Goal: Task Accomplishment & Management: Manage account settings

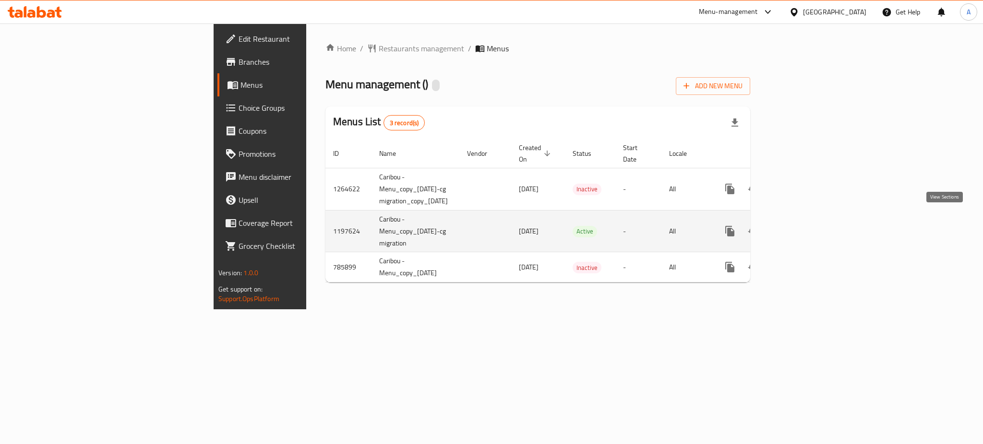
click at [805, 225] on icon "enhanced table" at bounding box center [799, 231] width 12 height 12
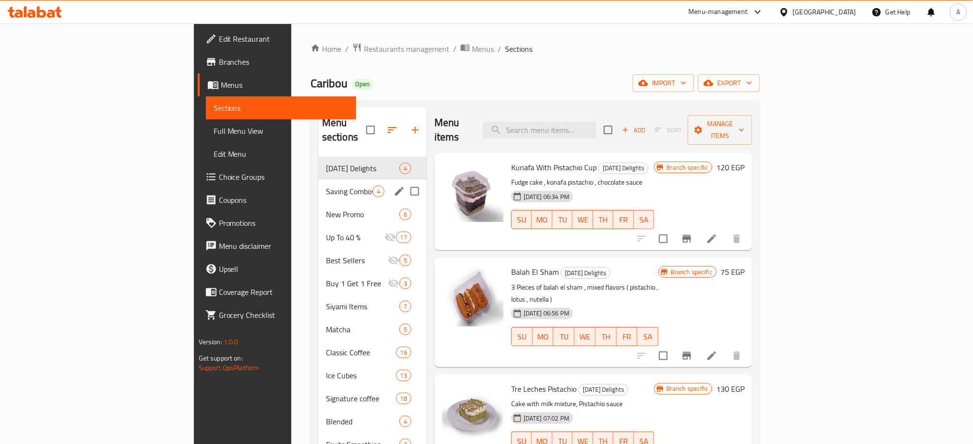
click at [318, 183] on div "Saving Combos 4" at bounding box center [372, 191] width 108 height 23
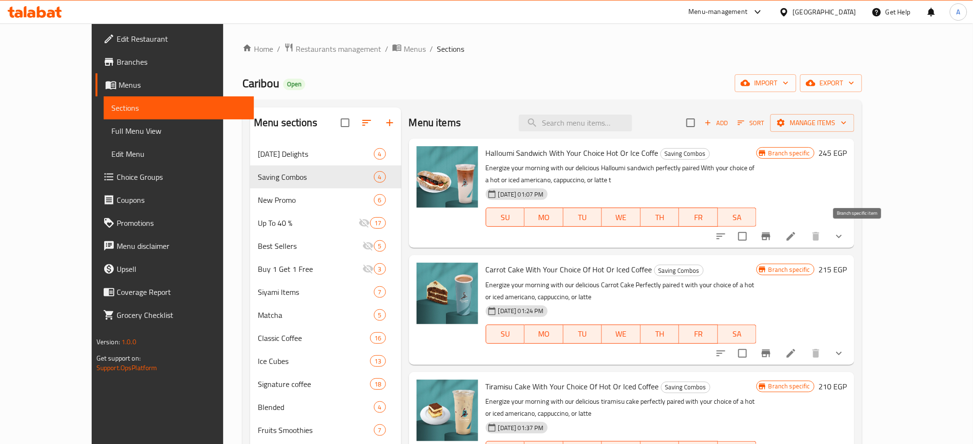
click at [771, 237] on icon "Branch-specific-item" at bounding box center [766, 237] width 12 height 12
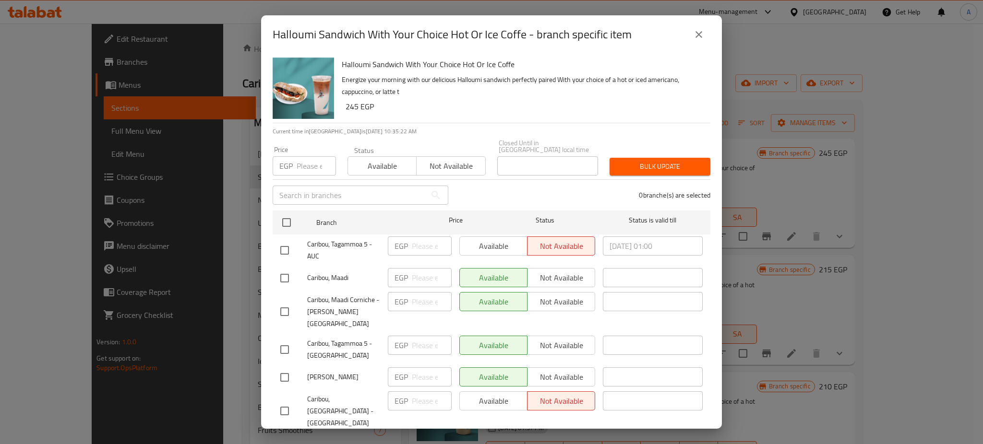
scroll to position [0, 0]
click at [700, 36] on icon "close" at bounding box center [699, 35] width 12 height 12
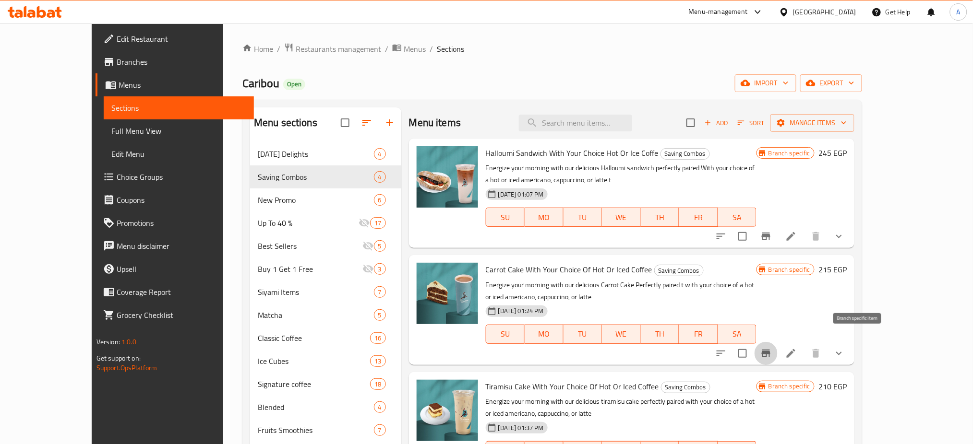
click at [770, 350] on icon "Branch-specific-item" at bounding box center [765, 354] width 9 height 8
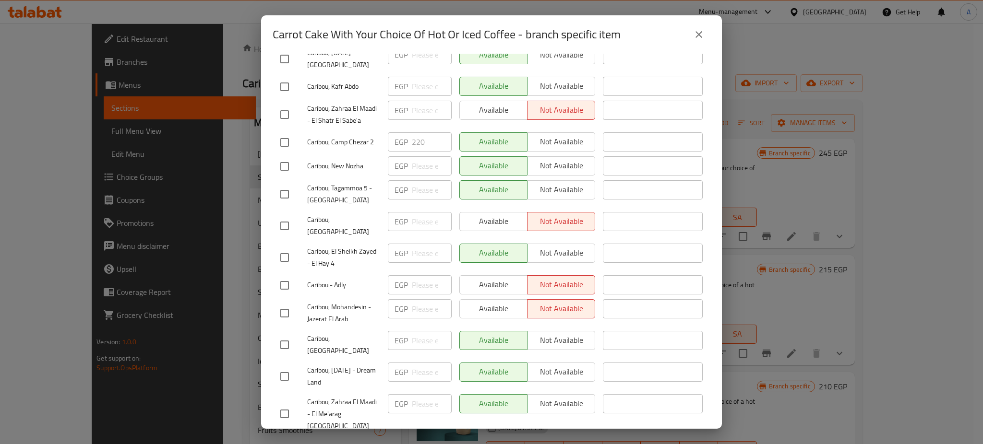
scroll to position [539, 0]
click at [695, 30] on icon "close" at bounding box center [699, 35] width 12 height 12
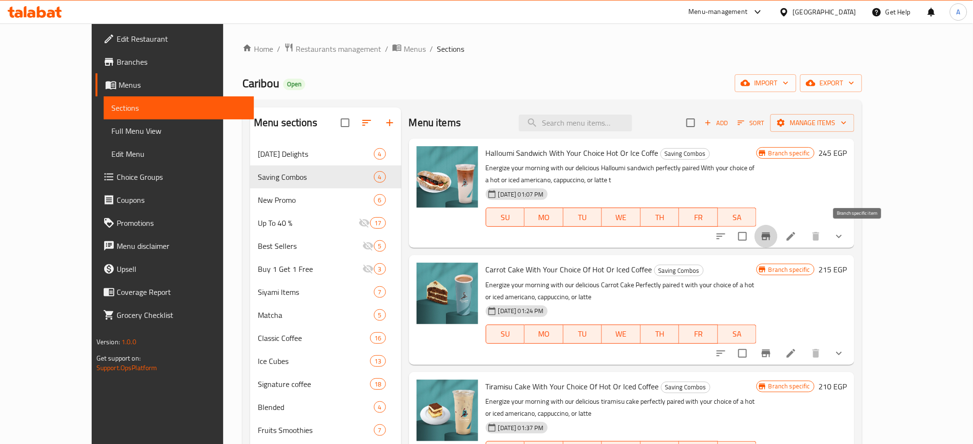
click at [771, 237] on icon "Branch-specific-item" at bounding box center [766, 237] width 12 height 12
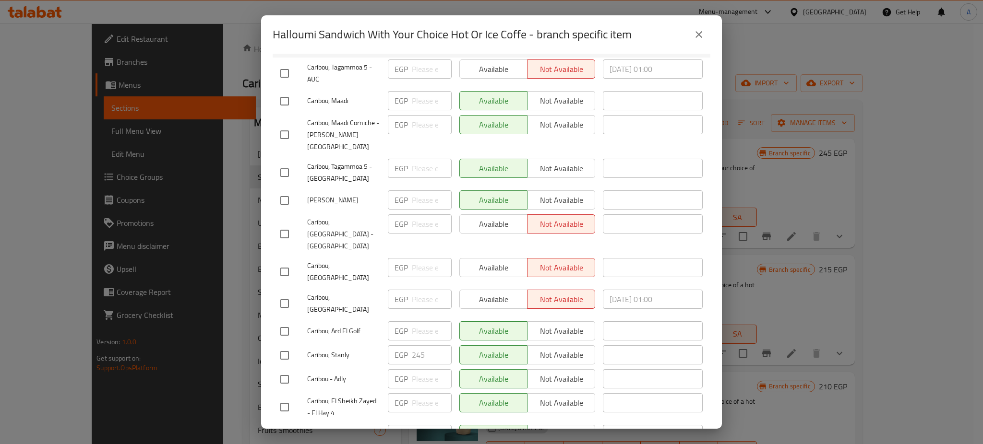
scroll to position [181, 0]
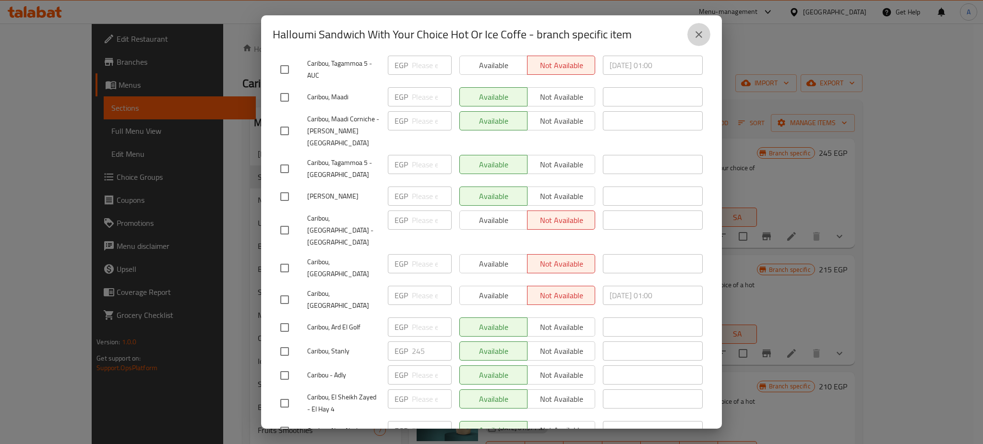
drag, startPoint x: 555, startPoint y: 157, endPoint x: 697, endPoint y: 37, distance: 185.2
click at [697, 37] on icon "close" at bounding box center [699, 35] width 12 height 12
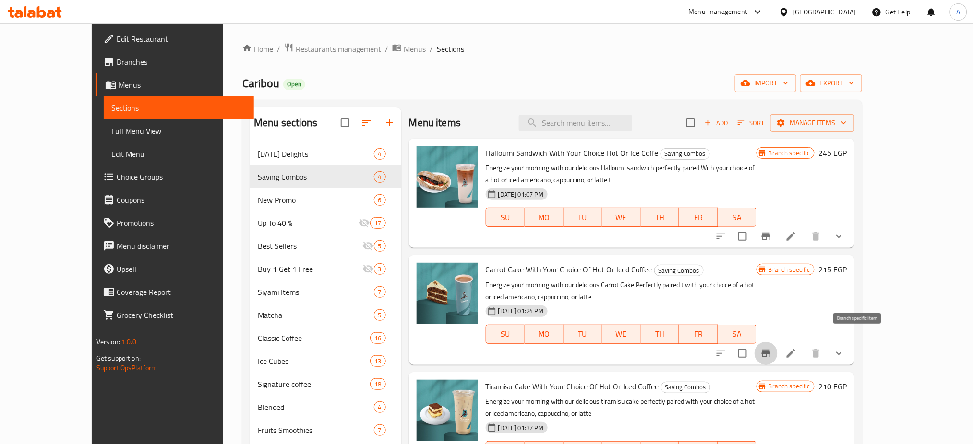
click at [771, 348] on icon "Branch-specific-item" at bounding box center [766, 354] width 12 height 12
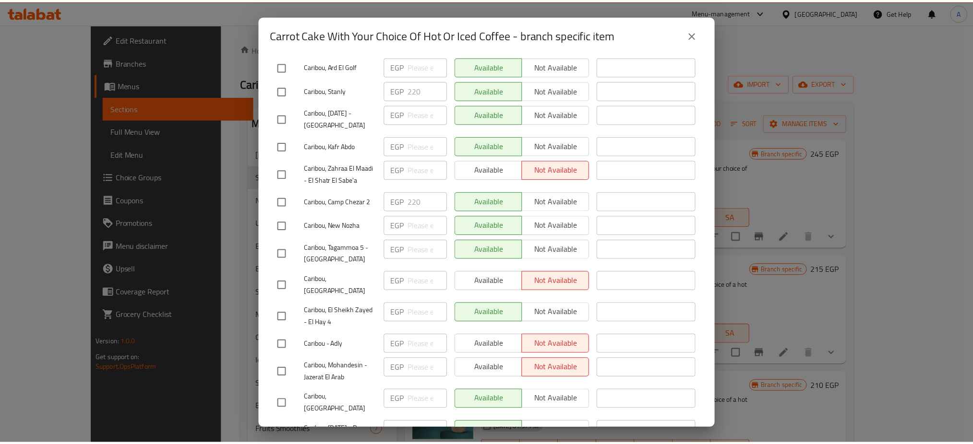
scroll to position [539, 0]
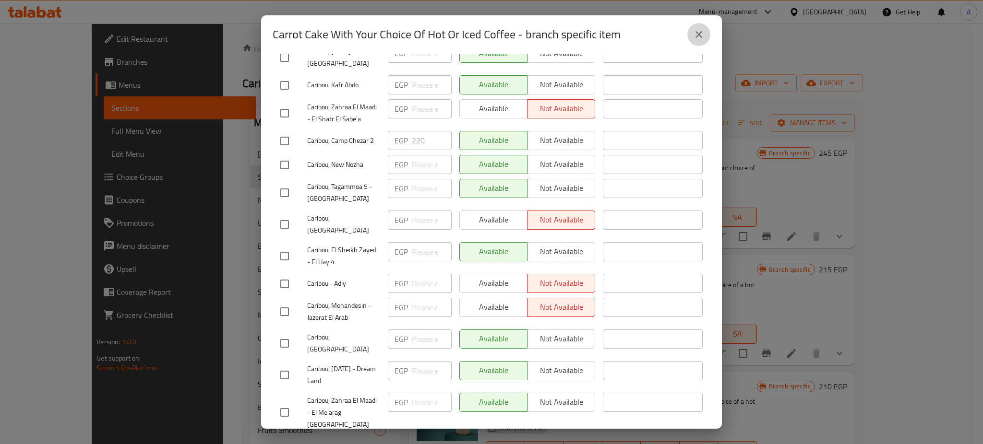
click at [704, 33] on button "close" at bounding box center [698, 34] width 23 height 23
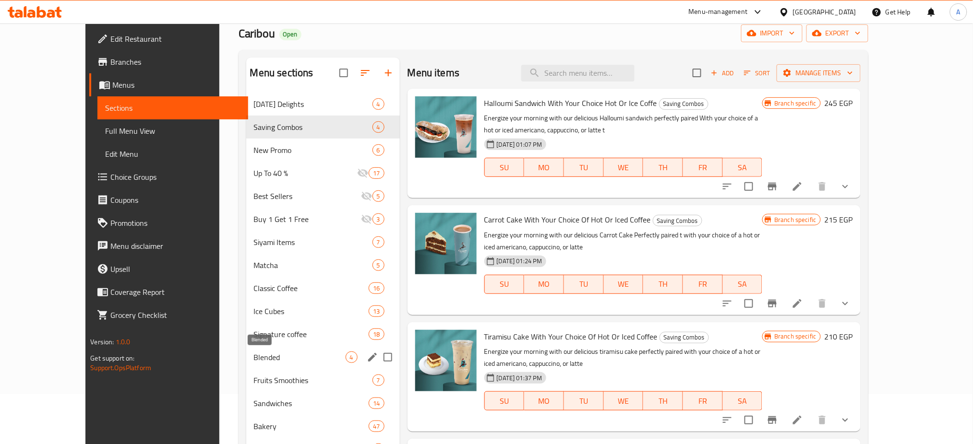
scroll to position [52, 0]
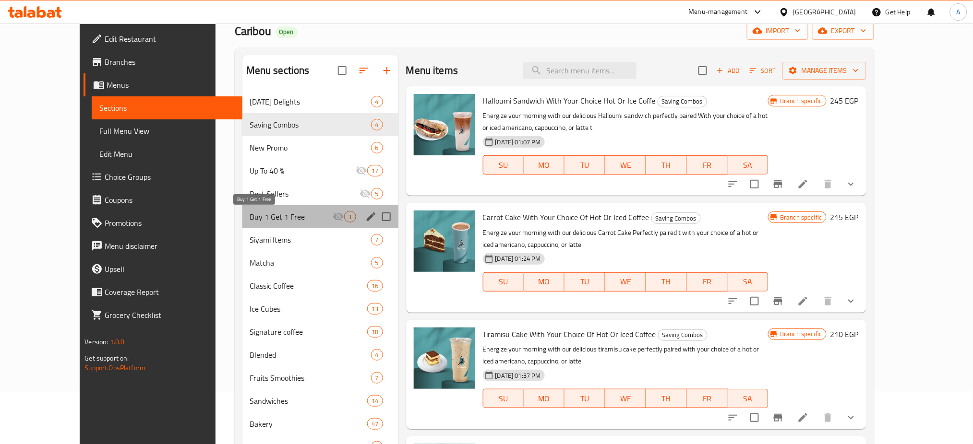
click at [273, 221] on span "Buy 1 Get 1 Free" at bounding box center [291, 217] width 83 height 12
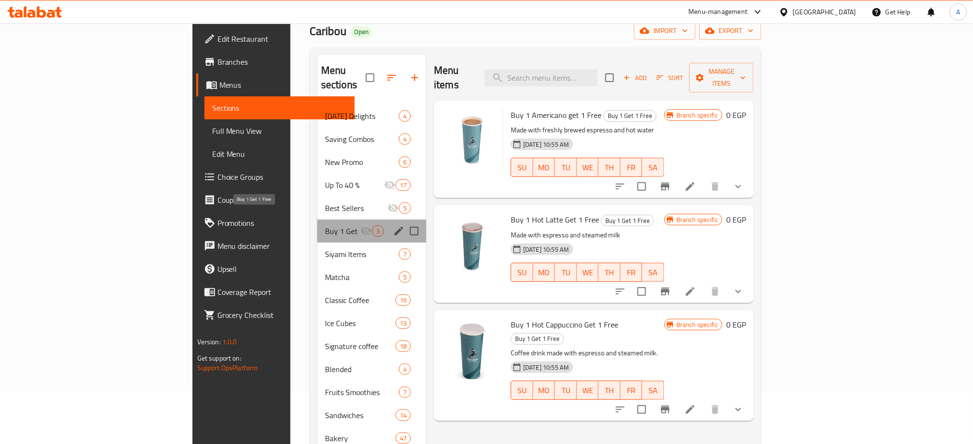
click at [325, 225] on span "Buy 1 Get 1 Free" at bounding box center [343, 231] width 36 height 12
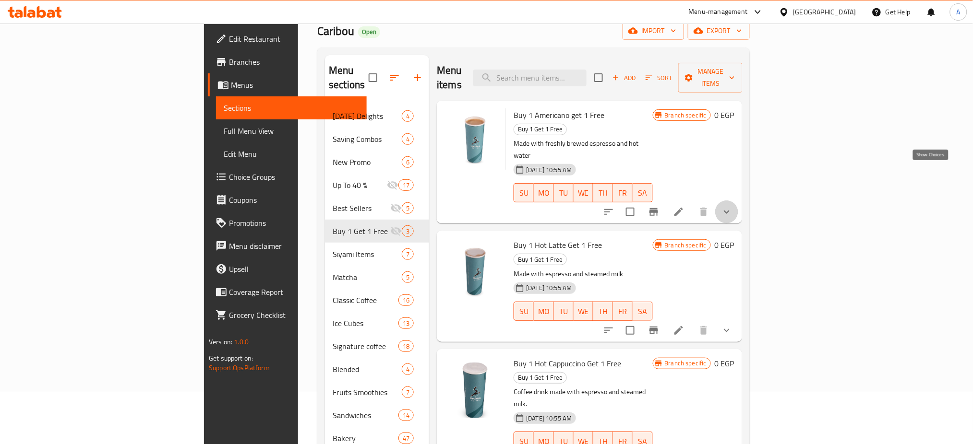
click at [732, 206] on icon "show more" at bounding box center [727, 212] width 12 height 12
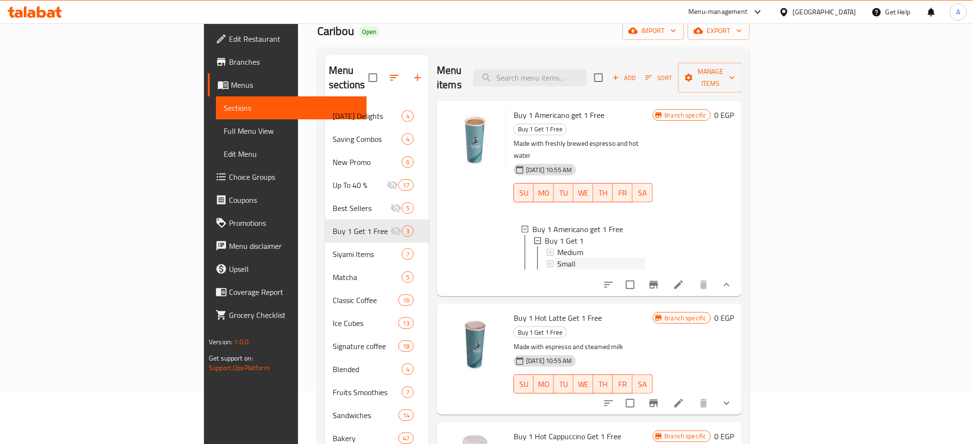
click at [557, 258] on span "Small" at bounding box center [566, 264] width 18 height 12
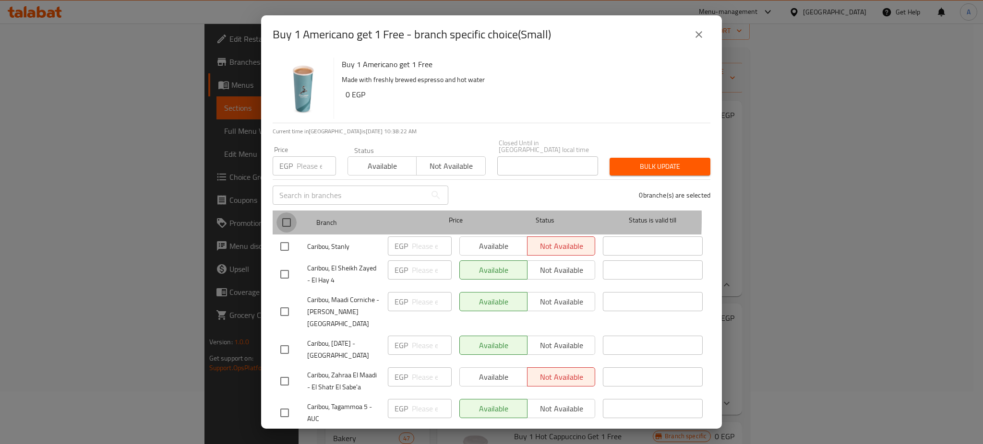
click at [288, 213] on input "checkbox" at bounding box center [286, 223] width 20 height 20
checkbox input "true"
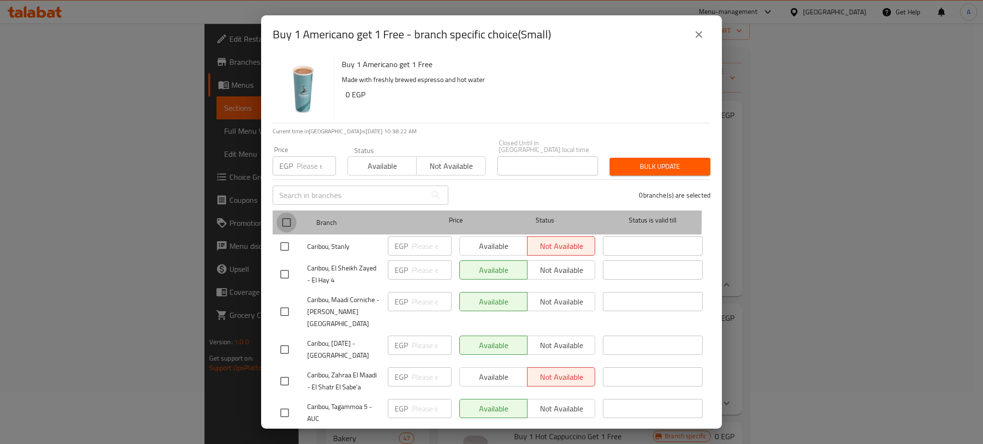
checkbox input "true"
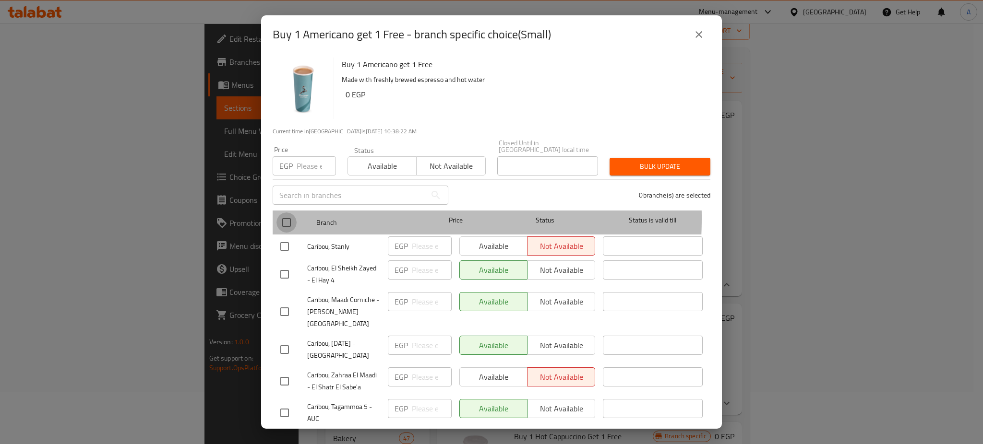
checkbox input "true"
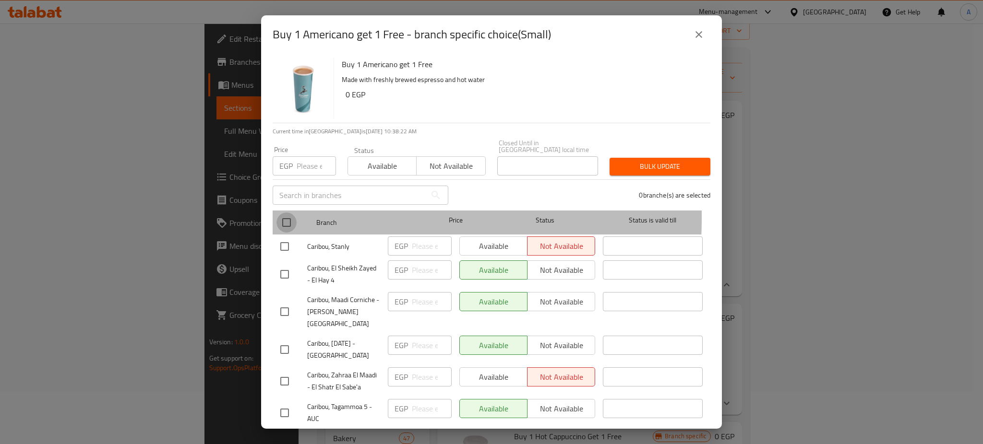
checkbox input "true"
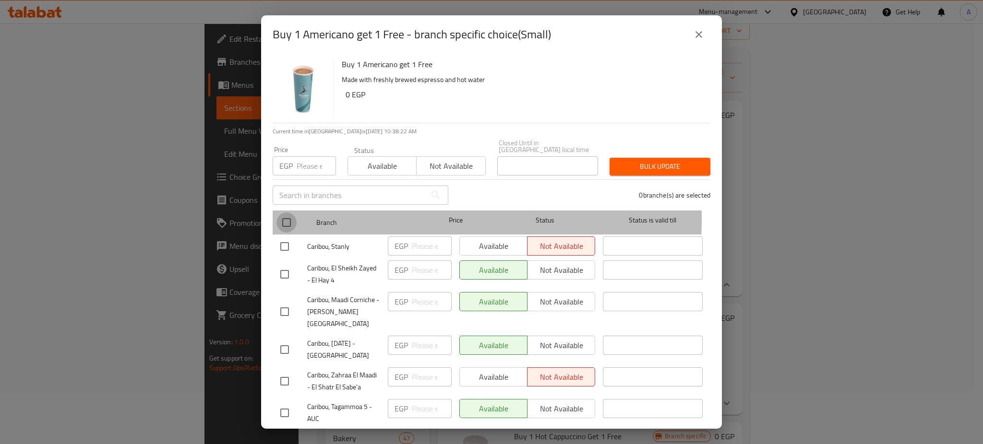
checkbox input "true"
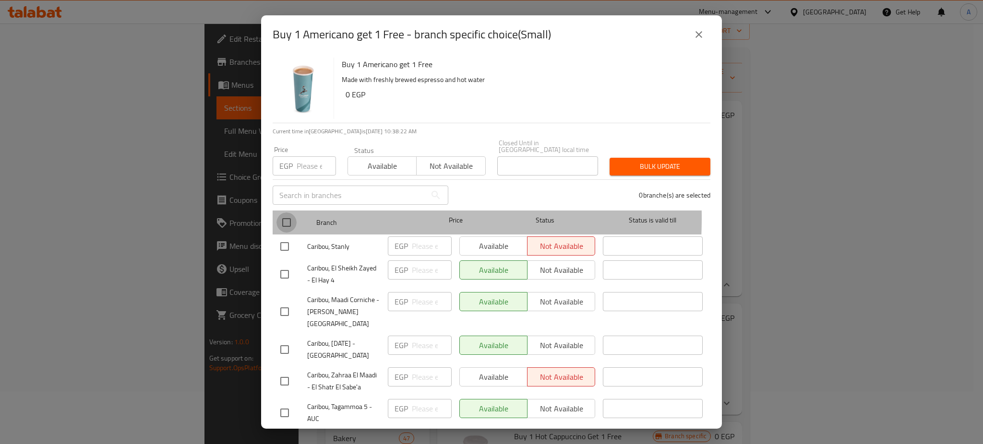
checkbox input "true"
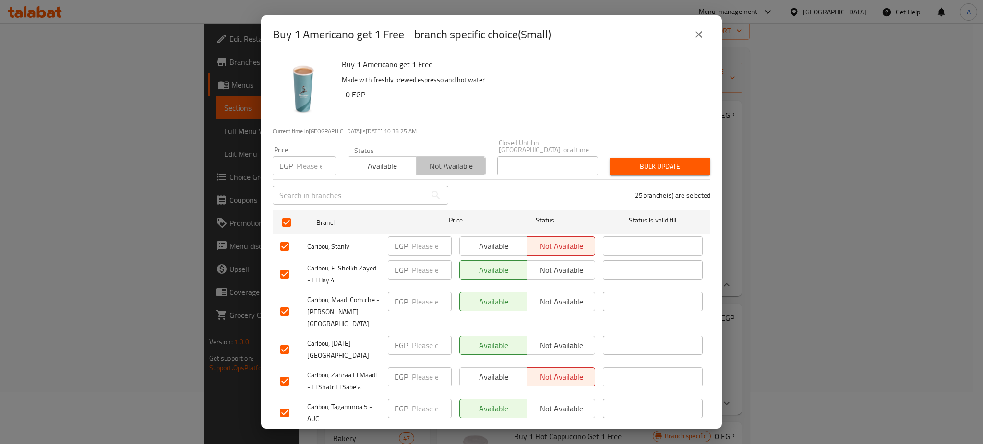
click at [439, 165] on span "Not available" at bounding box center [450, 166] width 61 height 14
click at [653, 161] on span "Bulk update" at bounding box center [659, 167] width 85 height 12
click at [699, 33] on icon "close" at bounding box center [699, 35] width 12 height 12
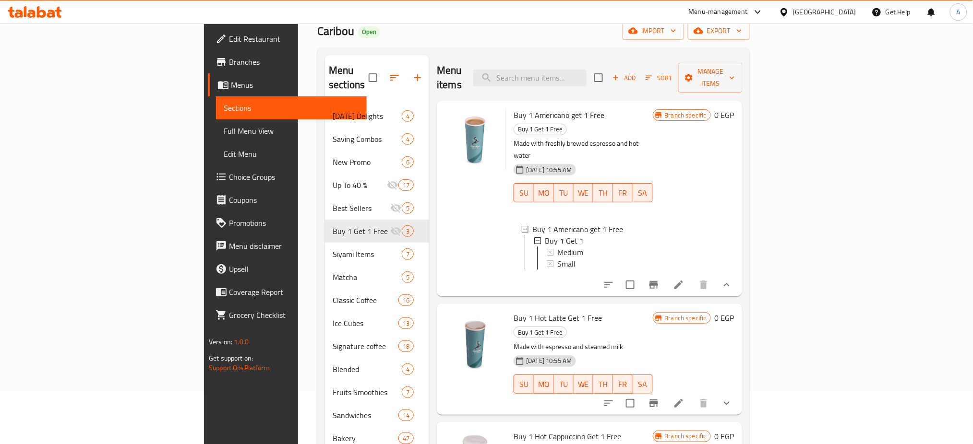
click at [734, 191] on div "Branch specific 0 EGP" at bounding box center [694, 198] width 82 height 180
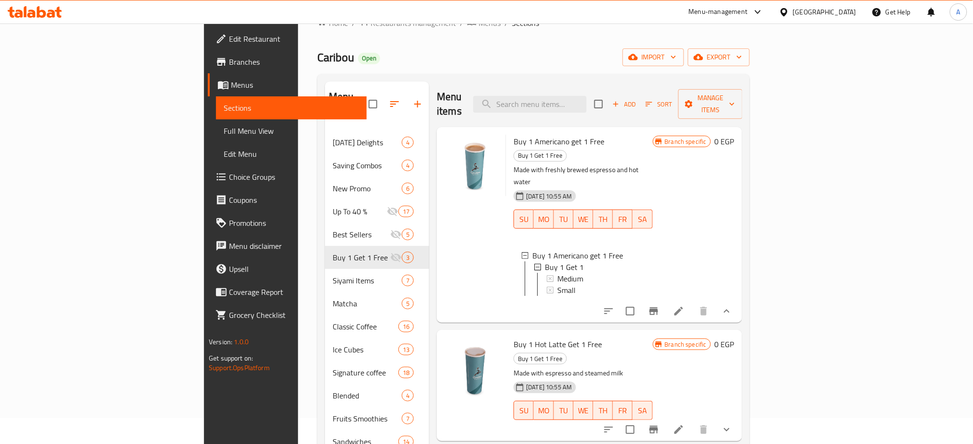
scroll to position [23, 0]
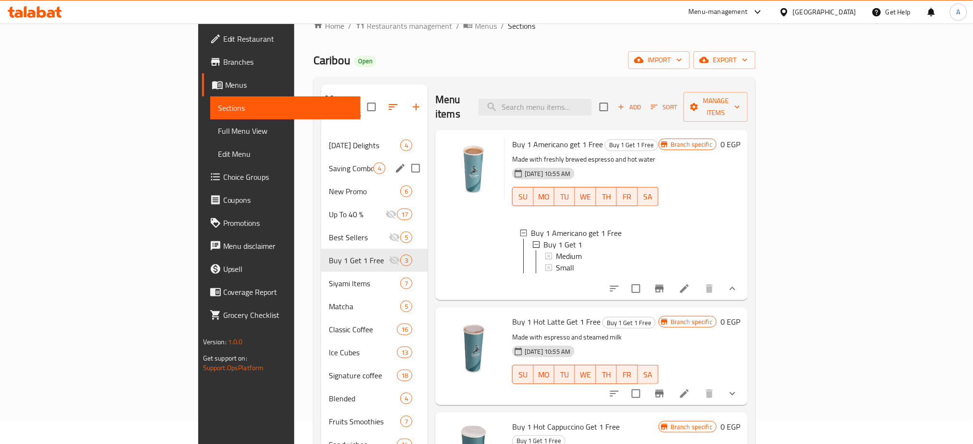
click at [329, 163] on span "Saving Combos" at bounding box center [351, 169] width 45 height 12
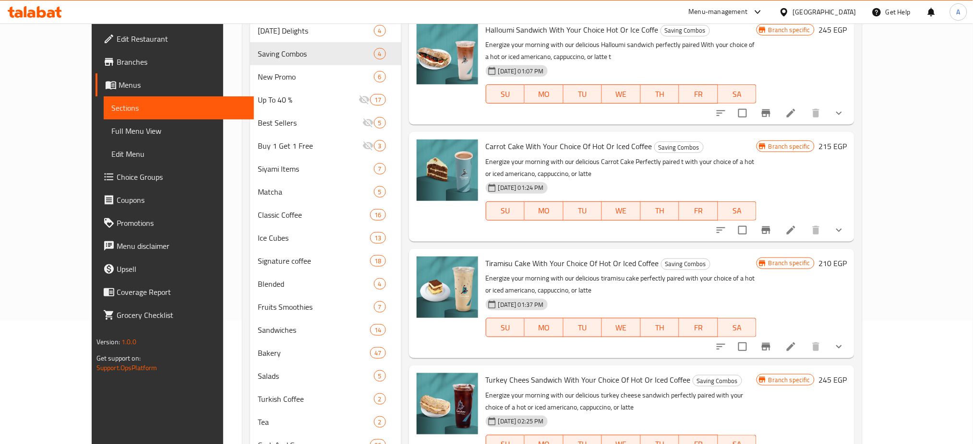
scroll to position [128, 0]
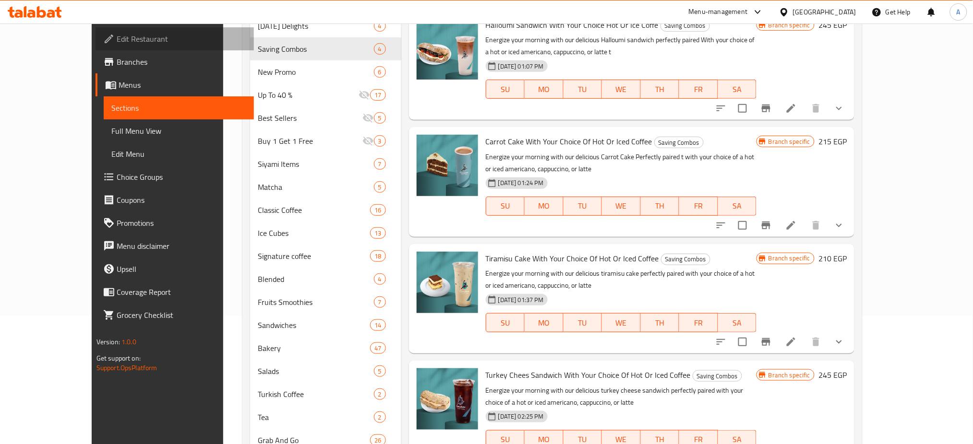
click at [117, 36] on span "Edit Restaurant" at bounding box center [182, 39] width 130 height 12
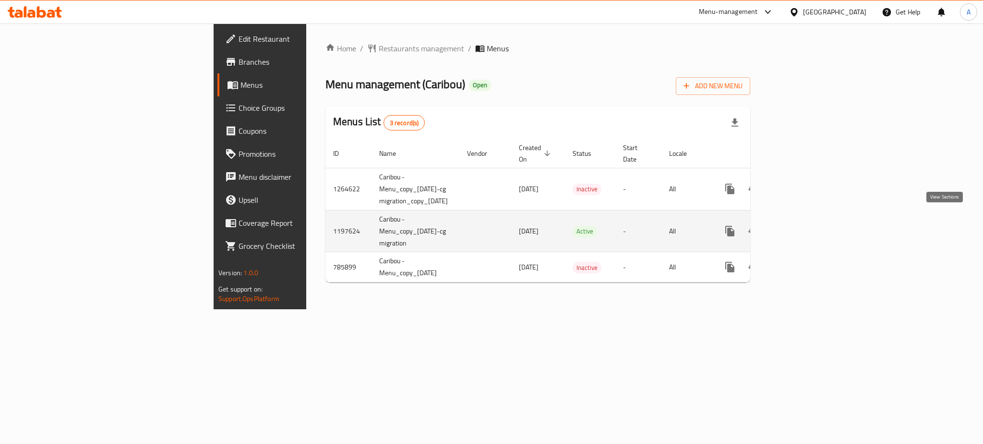
click at [810, 220] on link "enhanced table" at bounding box center [798, 231] width 23 height 23
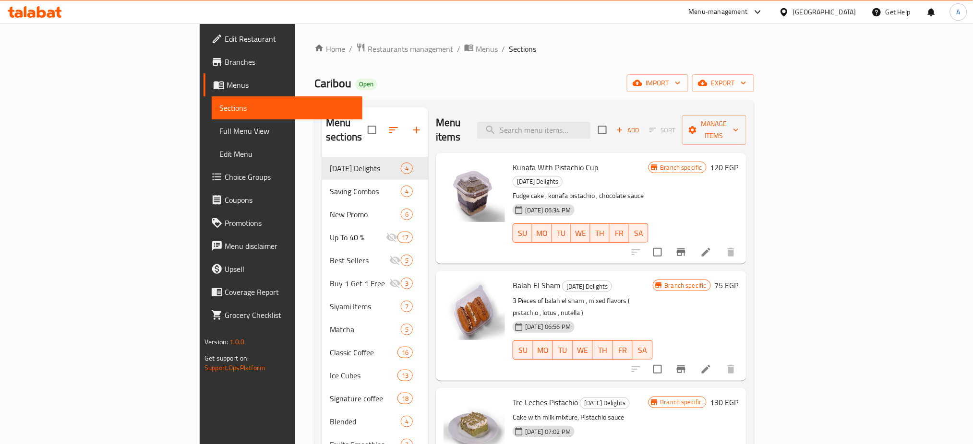
click at [225, 62] on span "Branches" at bounding box center [290, 62] width 130 height 12
